Goal: Information Seeking & Learning: Learn about a topic

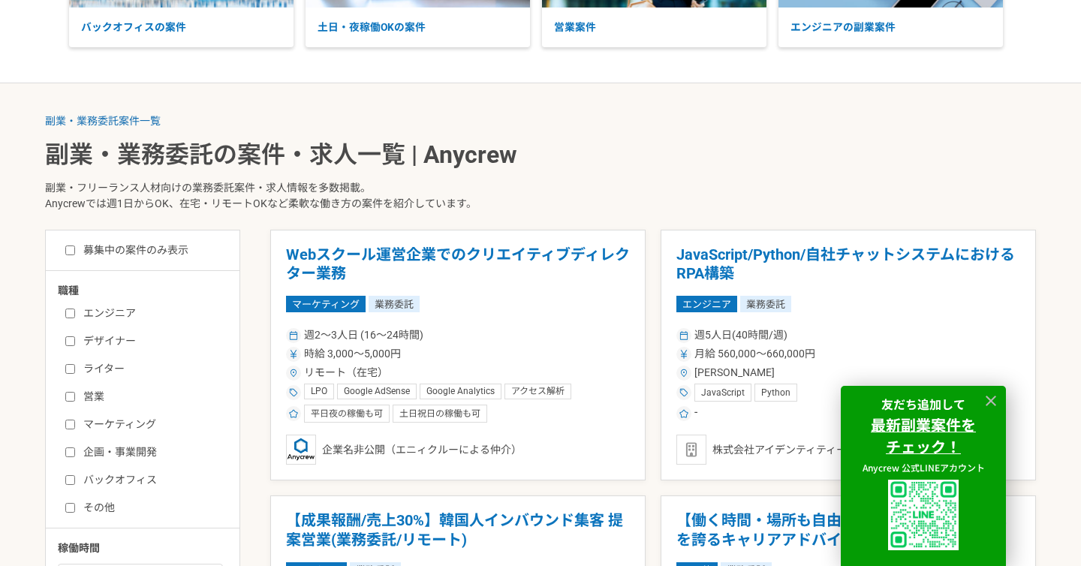
scroll to position [210, 0]
click at [76, 421] on label "マーケティング" at bounding box center [151, 424] width 173 height 16
click at [75, 421] on input "マーケティング" at bounding box center [70, 424] width 10 height 10
checkbox input "true"
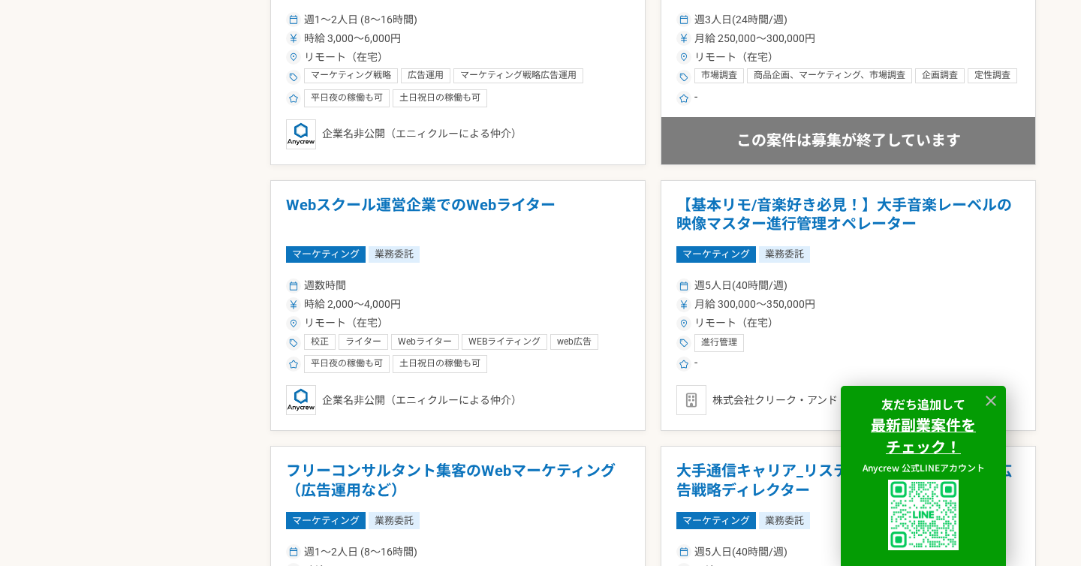
scroll to position [1247, 0]
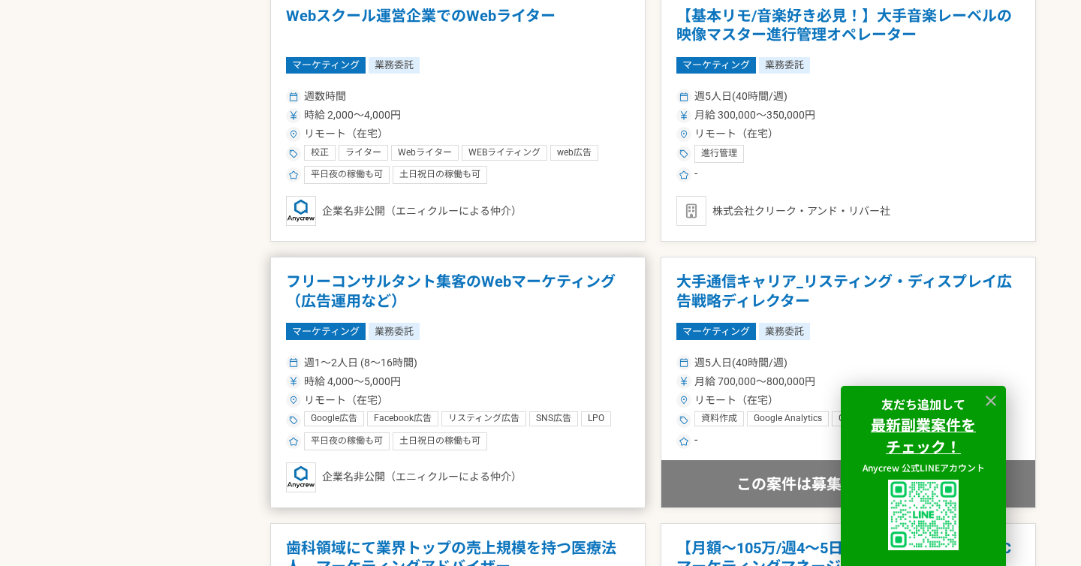
click at [504, 282] on h1 "フリーコンサルタント集客のWebマーケティング（広告運用など）" at bounding box center [458, 292] width 344 height 38
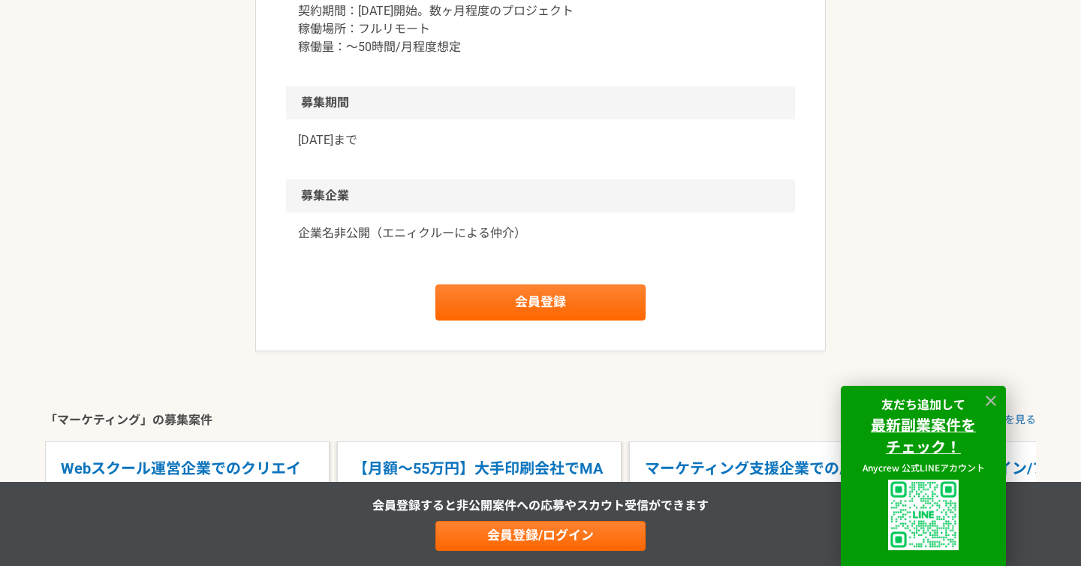
scroll to position [1234, 0]
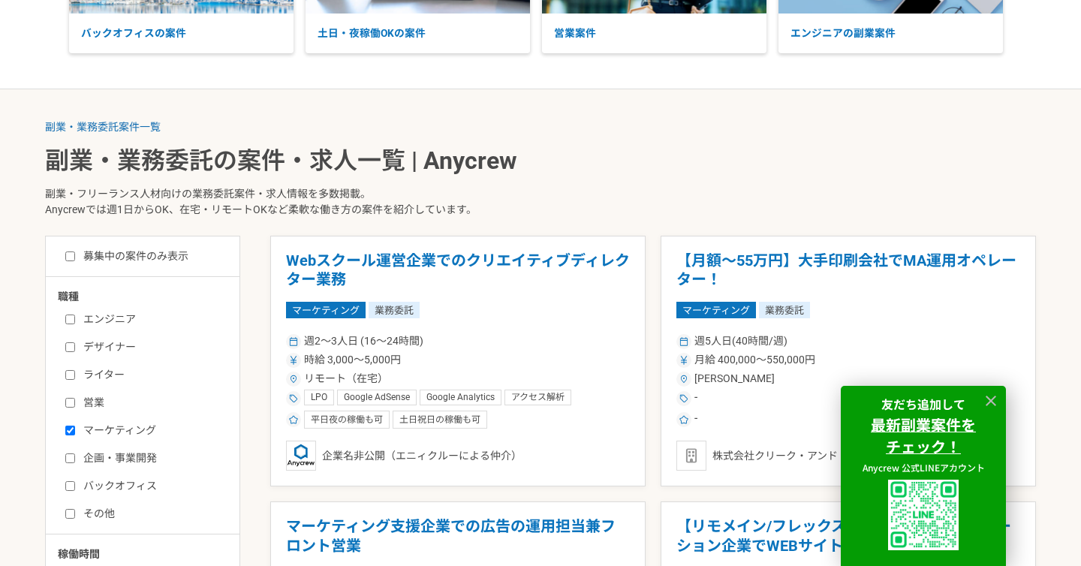
scroll to position [262, 0]
